Goal: Task Accomplishment & Management: Use online tool/utility

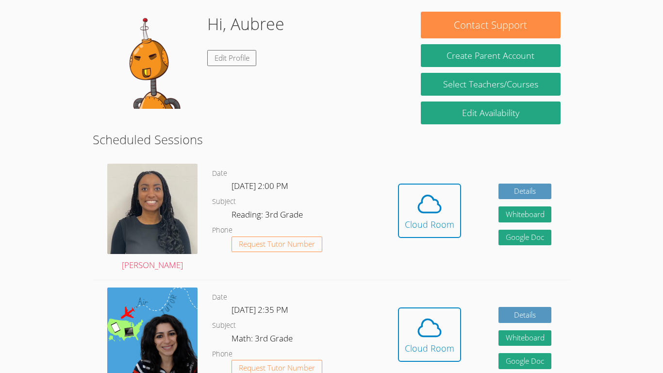
scroll to position [81, 0]
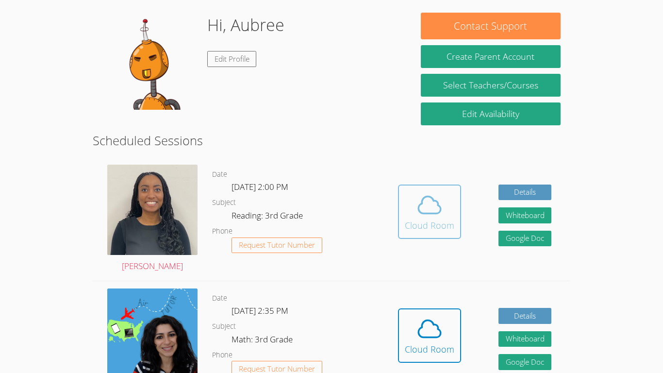
click at [425, 210] on icon at bounding box center [429, 204] width 27 height 27
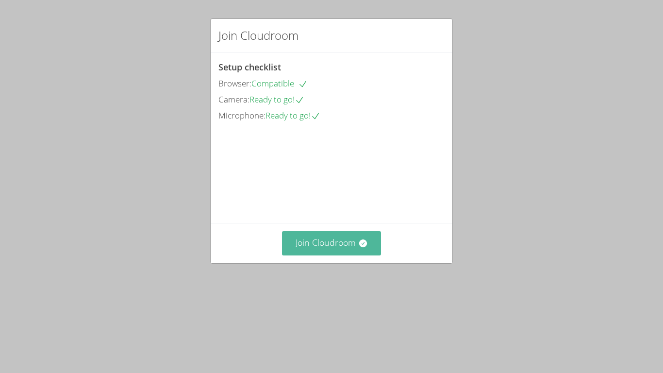
click at [325, 255] on button "Join Cloudroom" at bounding box center [331, 243] width 99 height 24
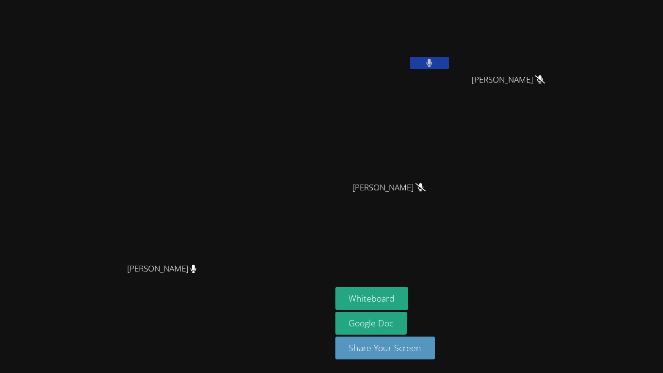
click at [325, 296] on div "Christina Daniels" at bounding box center [166, 277] width 324 height 39
click at [432, 64] on icon at bounding box center [429, 63] width 6 height 8
click at [434, 64] on icon at bounding box center [429, 63] width 10 height 8
click at [451, 72] on div "[PERSON_NAME]" at bounding box center [392, 38] width 115 height 69
click at [449, 67] on button at bounding box center [429, 63] width 39 height 12
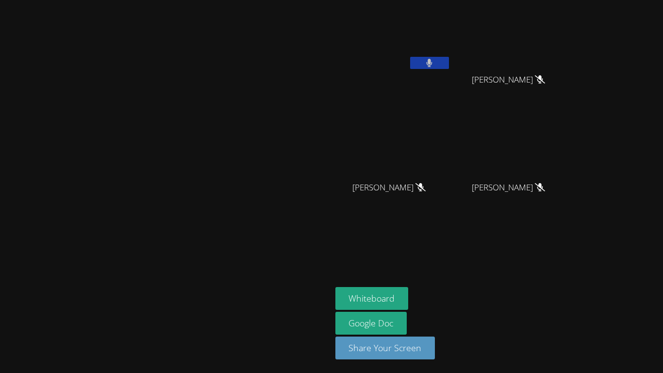
click at [449, 67] on button at bounding box center [429, 63] width 39 height 12
click at [451, 205] on div "RENEE VALENZUELA" at bounding box center [392, 196] width 115 height 39
click at [434, 64] on icon at bounding box center [429, 63] width 10 height 8
click at [432, 66] on icon at bounding box center [429, 63] width 6 height 8
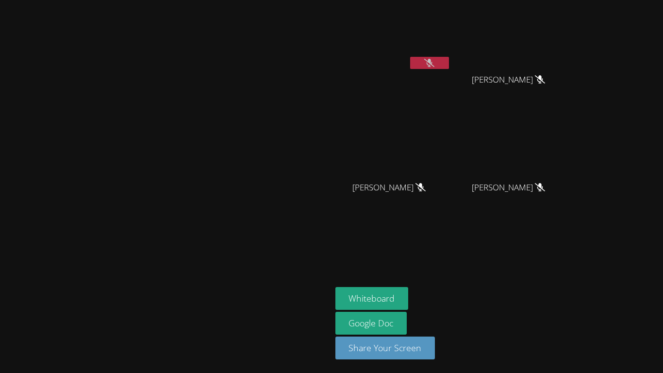
click at [514, 109] on div "Aubree Sharp GISELLE SIBAJA GARCIA GISELLE SIBAJA GARCIA RENEE VALENZUELA RENEE…" at bounding box center [452, 109] width 235 height 211
click at [238, 214] on video at bounding box center [166, 167] width 146 height 182
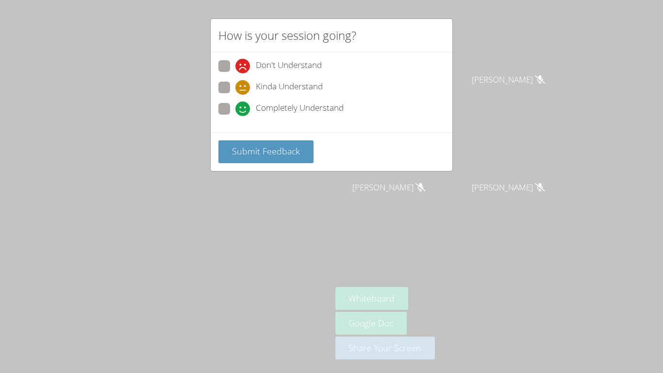
click at [266, 110] on span "Completely Understand" at bounding box center [300, 108] width 88 height 15
click at [243, 110] on input "Completely Understand" at bounding box center [239, 107] width 8 height 8
radio input "true"
click at [268, 154] on span "Submit Feedback" at bounding box center [266, 151] width 68 height 12
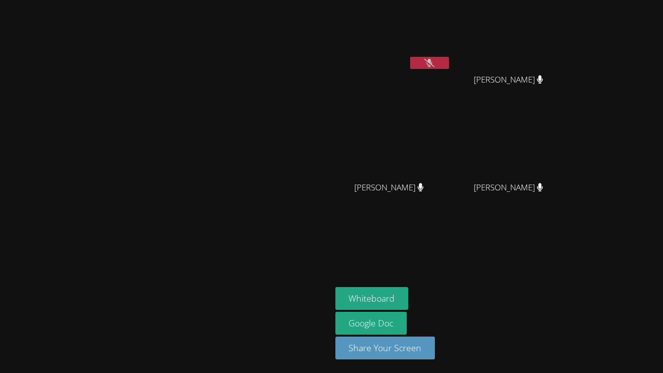
click at [434, 65] on icon at bounding box center [429, 63] width 10 height 8
click at [432, 65] on icon at bounding box center [429, 63] width 6 height 8
click at [434, 65] on icon at bounding box center [429, 63] width 10 height 8
click at [449, 66] on button at bounding box center [429, 63] width 39 height 12
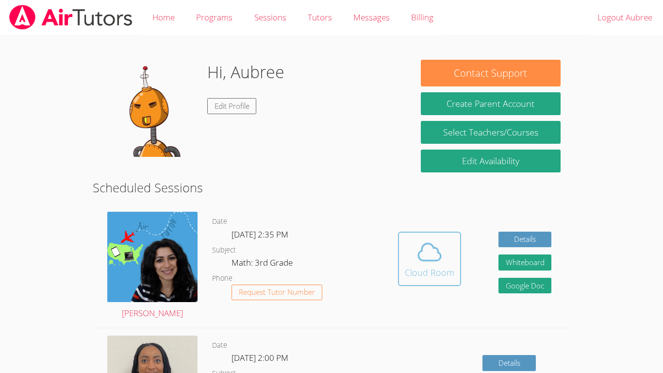
click at [442, 261] on icon at bounding box center [429, 251] width 27 height 27
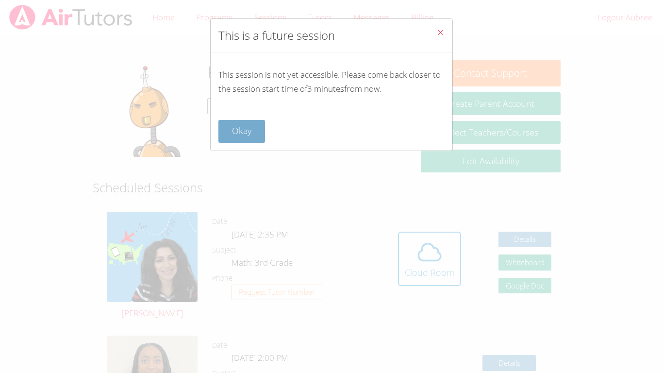
click at [241, 133] on button "Okay" at bounding box center [241, 131] width 47 height 23
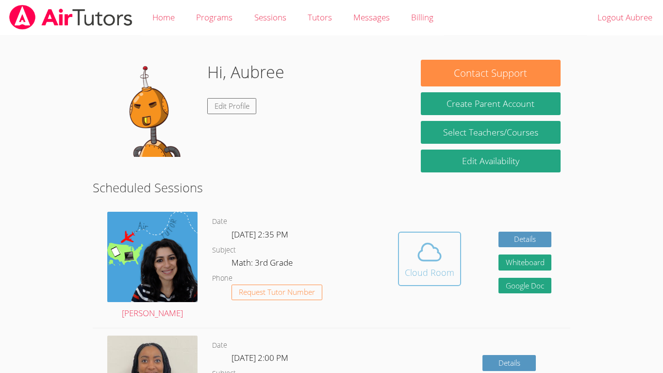
click at [449, 263] on span at bounding box center [429, 251] width 49 height 27
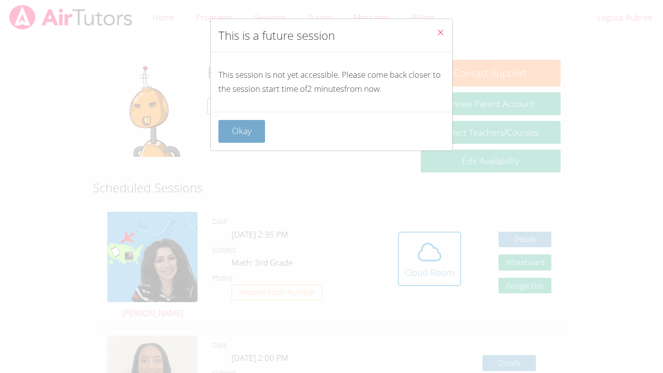
click at [238, 140] on button "Okay" at bounding box center [241, 131] width 47 height 23
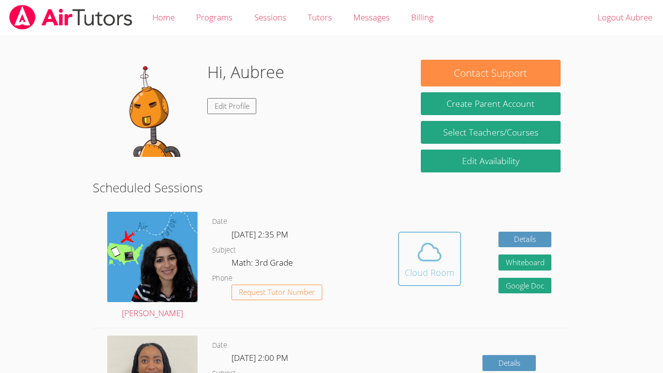
click at [430, 265] on div "Cloud Room" at bounding box center [429, 272] width 49 height 14
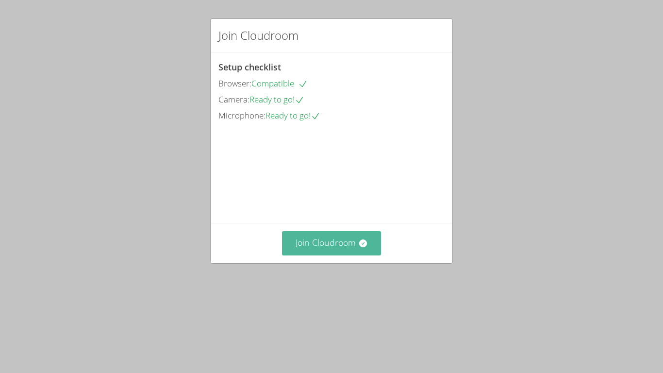
click at [310, 255] on button "Join Cloudroom" at bounding box center [331, 243] width 99 height 24
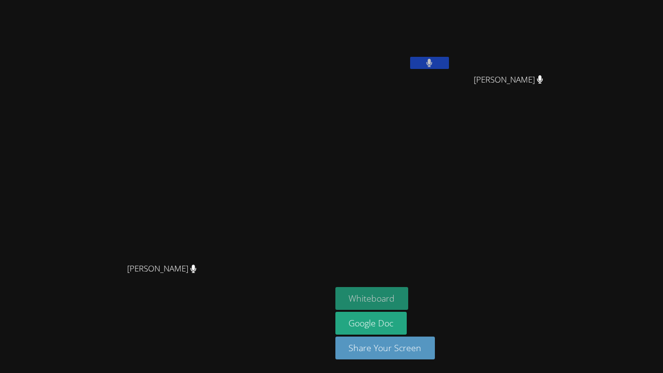
click at [408, 297] on button "Whiteboard" at bounding box center [371, 298] width 73 height 23
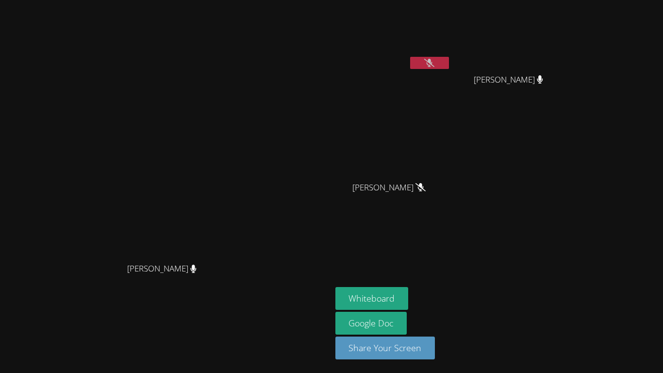
click at [449, 65] on button at bounding box center [429, 63] width 39 height 12
click at [408, 295] on button "Whiteboard" at bounding box center [371, 298] width 73 height 23
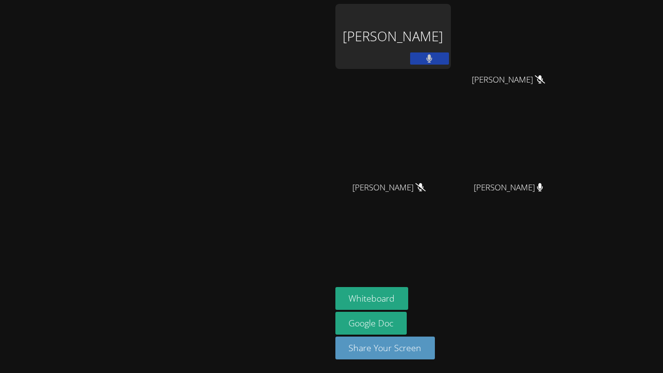
click at [451, 42] on div "Aubree Sharp" at bounding box center [392, 36] width 115 height 65
click at [451, 68] on div "Aubree Sharp" at bounding box center [392, 36] width 115 height 65
click at [451, 53] on div "Aubree Sharp" at bounding box center [392, 36] width 115 height 65
click at [451, 38] on div "Aubree Sharp" at bounding box center [392, 36] width 115 height 65
click at [408, 298] on button "Whiteboard" at bounding box center [371, 298] width 73 height 23
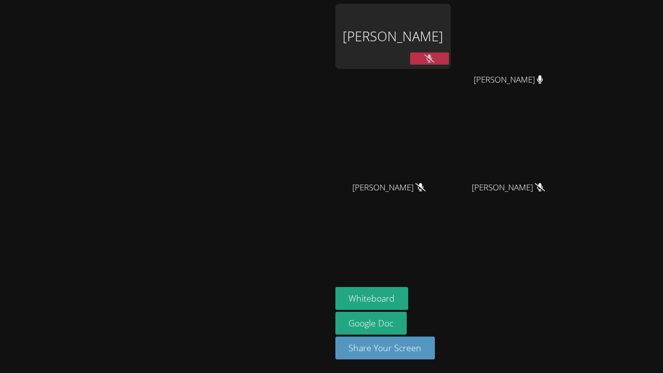
click at [451, 47] on div "Aubree Sharp" at bounding box center [392, 36] width 115 height 65
click at [451, 53] on div "Aubree Sharp" at bounding box center [392, 36] width 115 height 65
click at [408, 289] on button "Whiteboard" at bounding box center [371, 298] width 73 height 23
click at [451, 40] on div "[PERSON_NAME]" at bounding box center [392, 36] width 115 height 65
click at [434, 58] on icon at bounding box center [429, 58] width 10 height 8
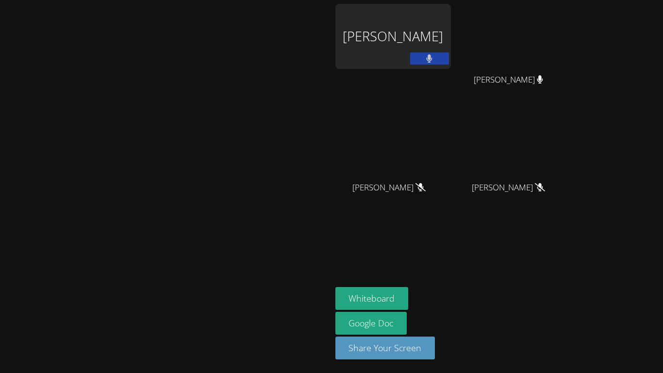
click at [449, 58] on button at bounding box center [429, 58] width 39 height 12
click at [451, 35] on div "[PERSON_NAME]" at bounding box center [392, 36] width 115 height 65
click at [451, 80] on div "[PERSON_NAME]" at bounding box center [392, 56] width 115 height 104
click at [408, 293] on button "Whiteboard" at bounding box center [371, 298] width 73 height 23
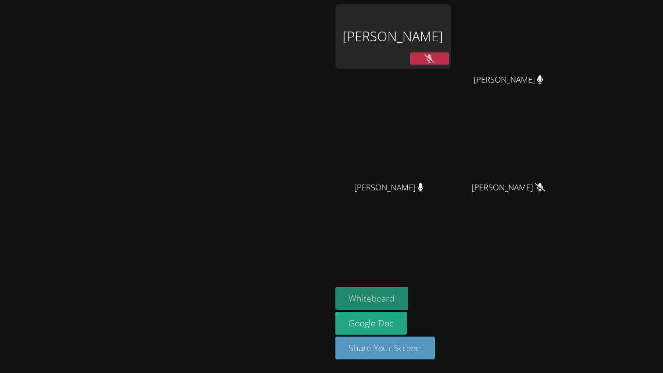
click at [408, 301] on button "Whiteboard" at bounding box center [371, 298] width 73 height 23
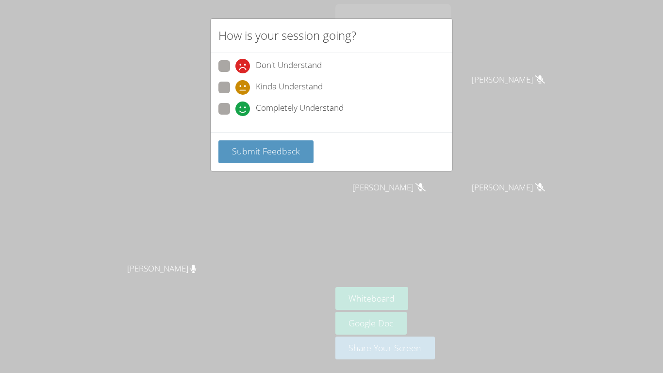
click at [235, 108] on icon at bounding box center [242, 108] width 15 height 15
click at [235, 108] on input "Completely Understand" at bounding box center [239, 107] width 8 height 8
radio input "true"
click at [264, 152] on span "Submit Feedback" at bounding box center [266, 151] width 68 height 12
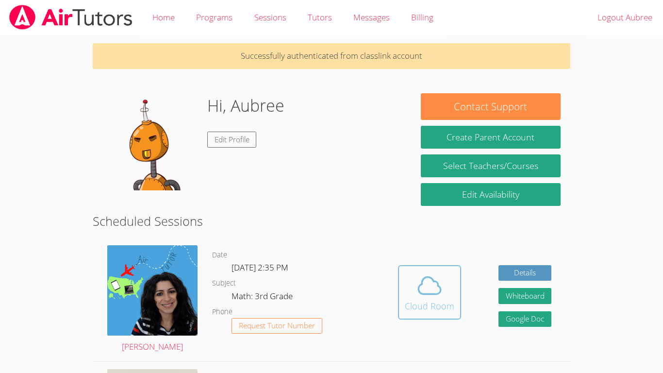
click at [412, 304] on div "Cloud Room" at bounding box center [429, 306] width 49 height 14
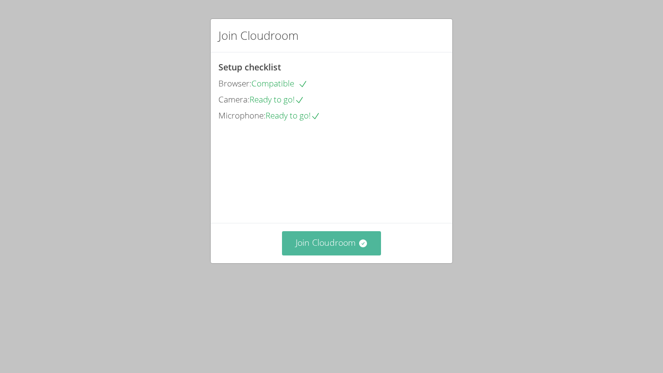
click at [341, 255] on button "Join Cloudroom" at bounding box center [331, 243] width 99 height 24
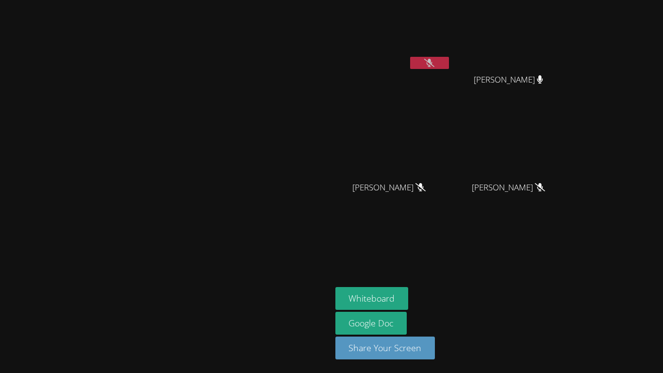
click at [434, 61] on icon at bounding box center [429, 63] width 10 height 8
click at [408, 298] on button "Whiteboard" at bounding box center [371, 298] width 73 height 23
